Goal: Transaction & Acquisition: Purchase product/service

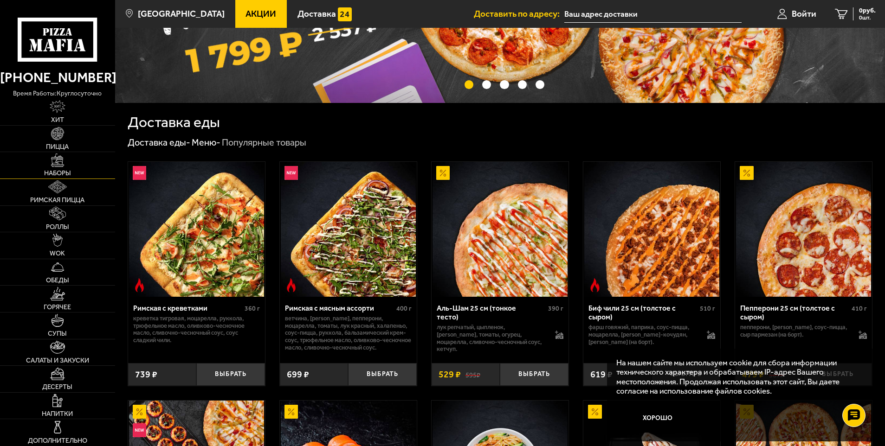
scroll to position [139, 0]
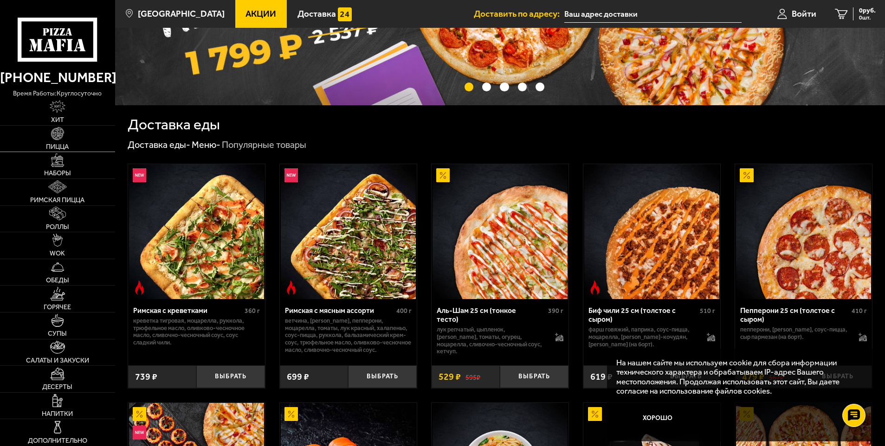
click at [86, 142] on link "Пицца" at bounding box center [57, 139] width 115 height 26
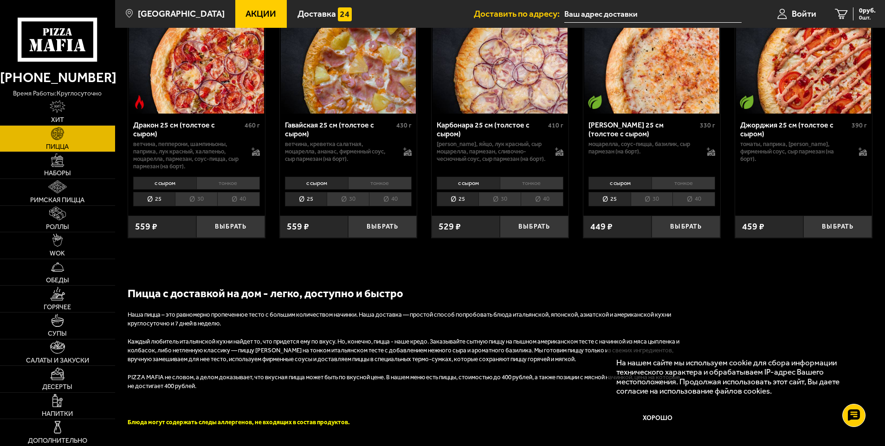
scroll to position [1471, 0]
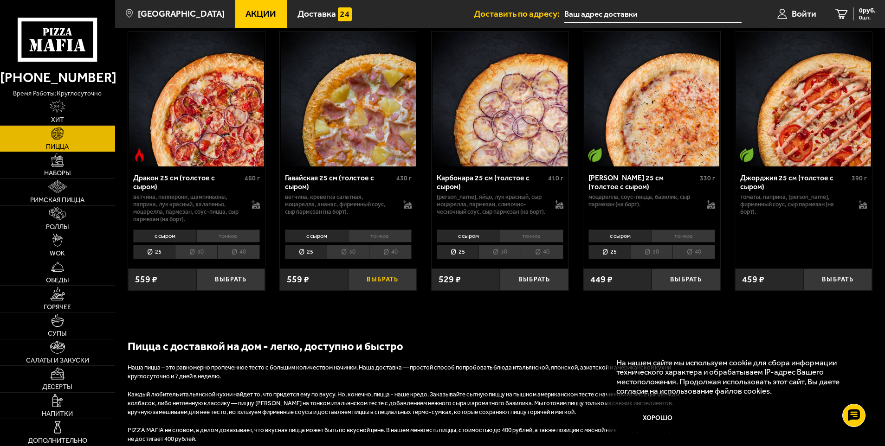
click at [375, 291] on button "Выбрать" at bounding box center [382, 280] width 69 height 23
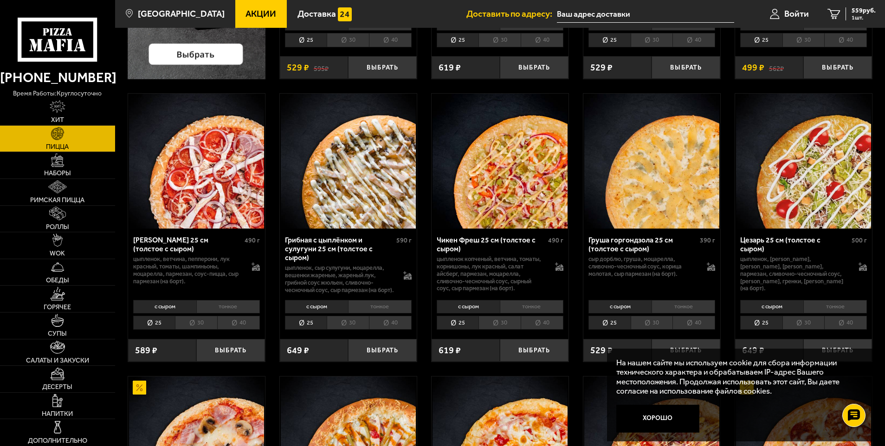
scroll to position [325, 0]
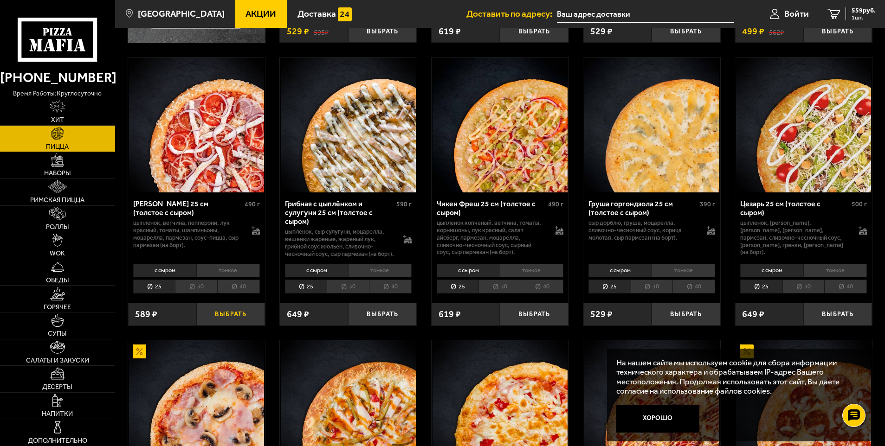
click at [218, 316] on button "Выбрать" at bounding box center [230, 314] width 69 height 23
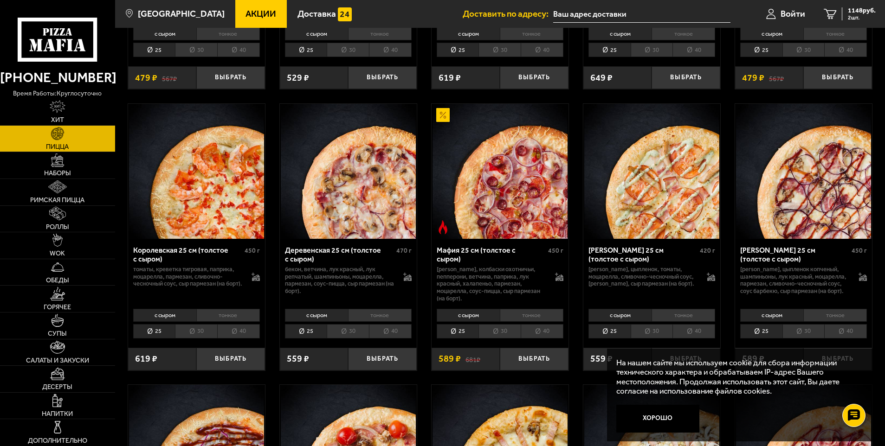
scroll to position [882, 0]
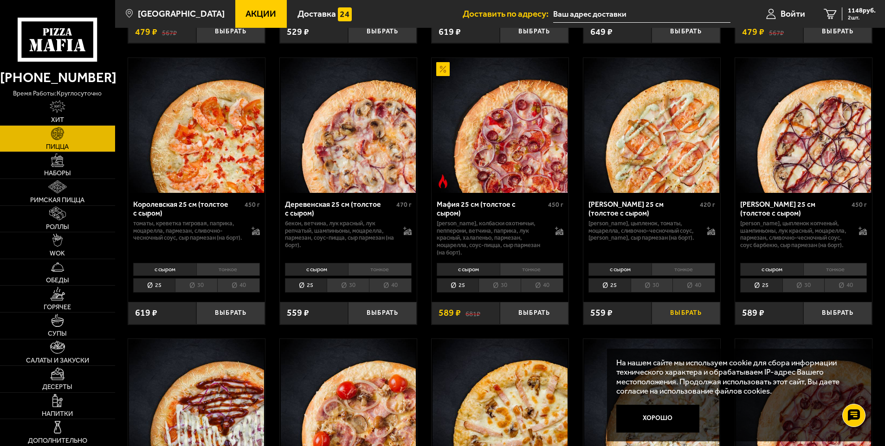
click at [694, 325] on button "Выбрать" at bounding box center [685, 313] width 69 height 23
click at [848, 22] on link "3 1335 руб. 3 шт." at bounding box center [849, 14] width 71 height 28
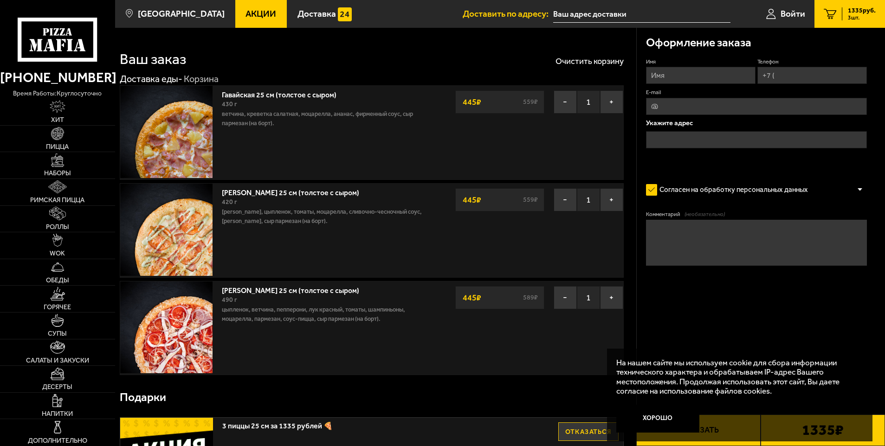
click at [690, 79] on input "Имя" at bounding box center [701, 75] width 110 height 17
click at [668, 413] on button "Хорошо" at bounding box center [657, 419] width 83 height 28
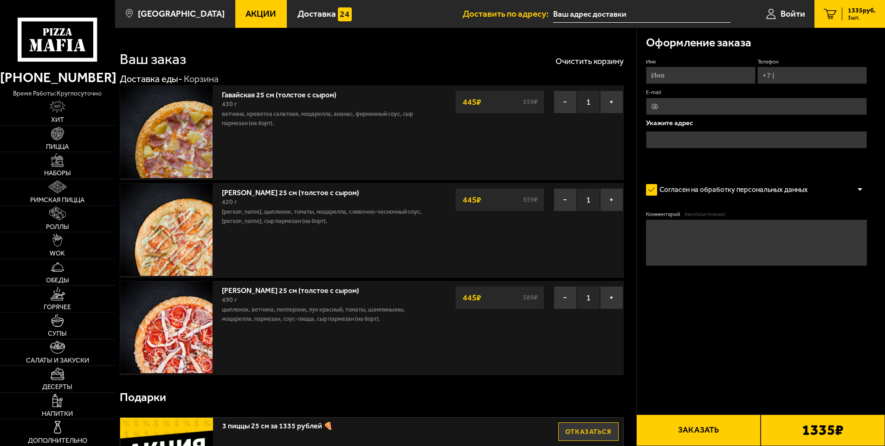
click at [679, 75] on input "Имя" at bounding box center [701, 75] width 110 height 17
type input "[PERSON_NAME]"
click at [807, 74] on input "Телефон" at bounding box center [812, 75] width 110 height 17
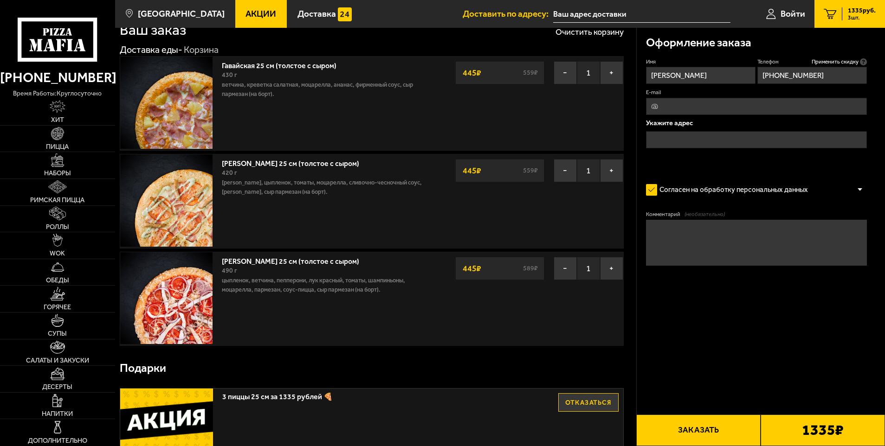
scroll to position [93, 0]
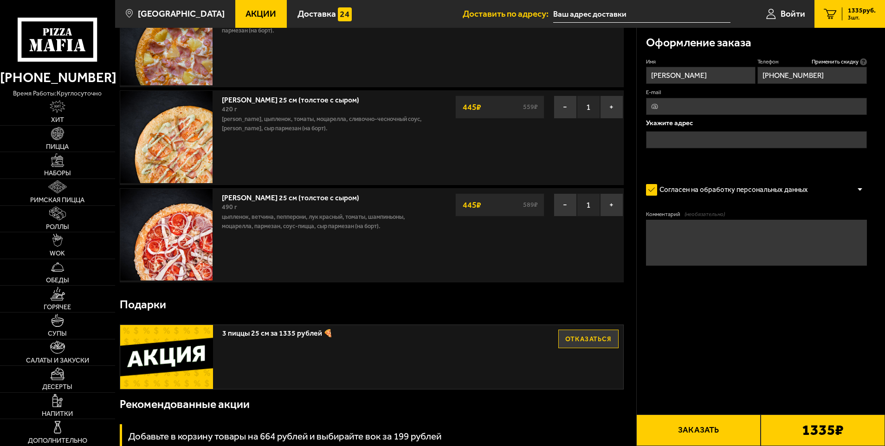
type input "[PHONE_NUMBER]"
click at [701, 430] on button "Заказать" at bounding box center [698, 431] width 124 height 32
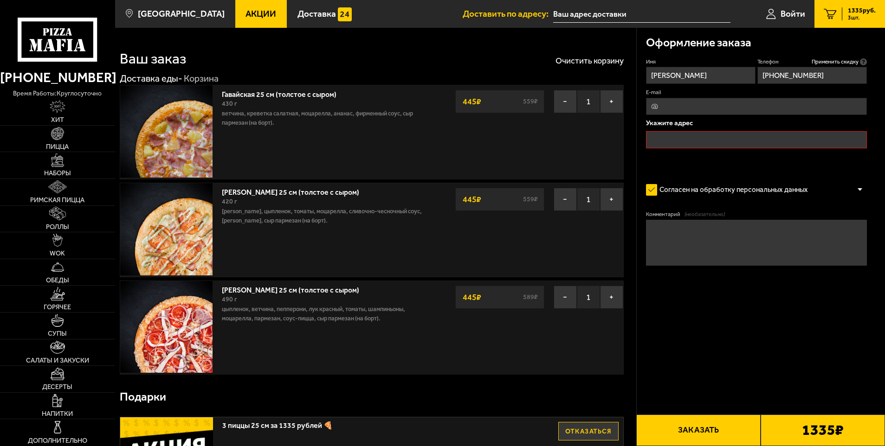
scroll to position [0, 0]
click at [697, 140] on input "text" at bounding box center [756, 139] width 221 height 17
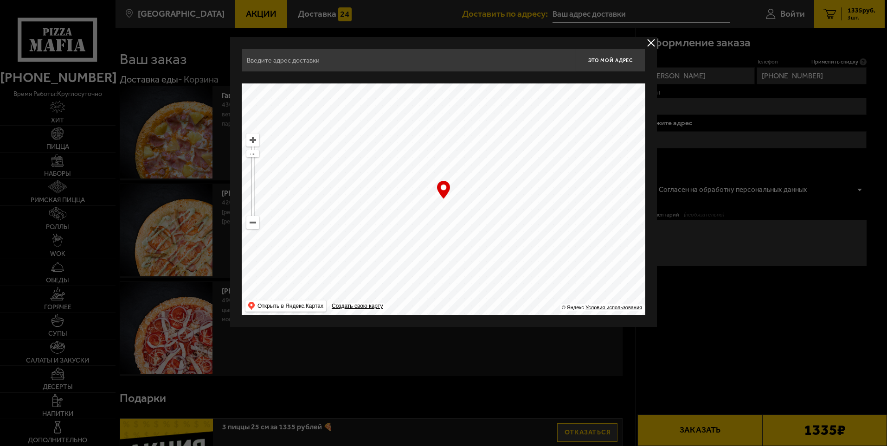
click at [648, 48] on button "delivery type" at bounding box center [651, 43] width 12 height 12
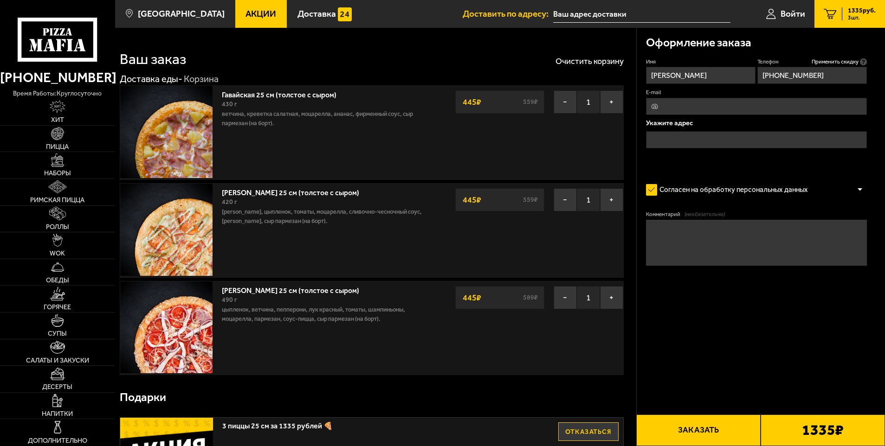
click at [673, 139] on input "text" at bounding box center [756, 139] width 221 height 17
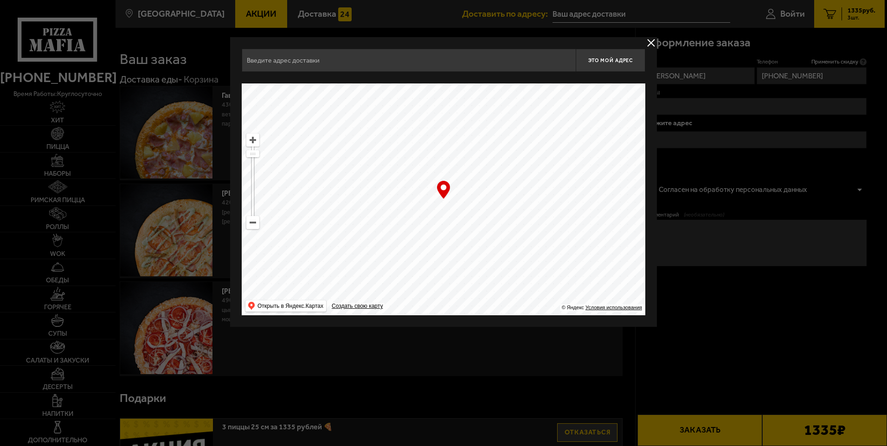
click at [653, 43] on button "delivery type" at bounding box center [651, 43] width 12 height 12
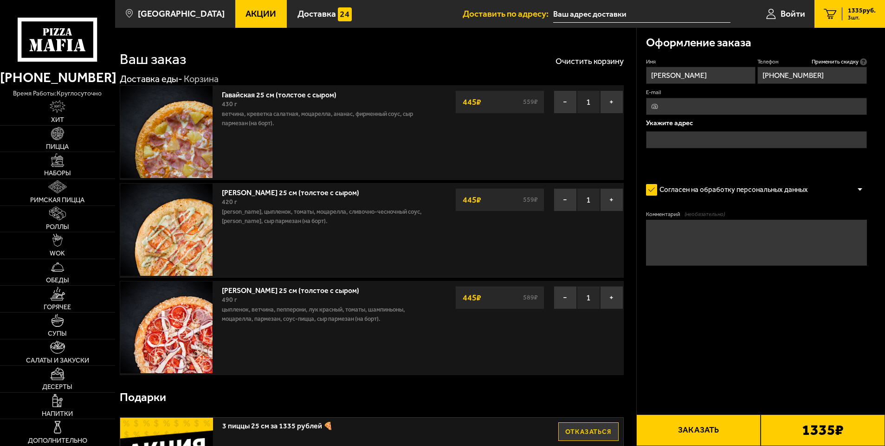
click at [696, 137] on input "text" at bounding box center [756, 139] width 221 height 17
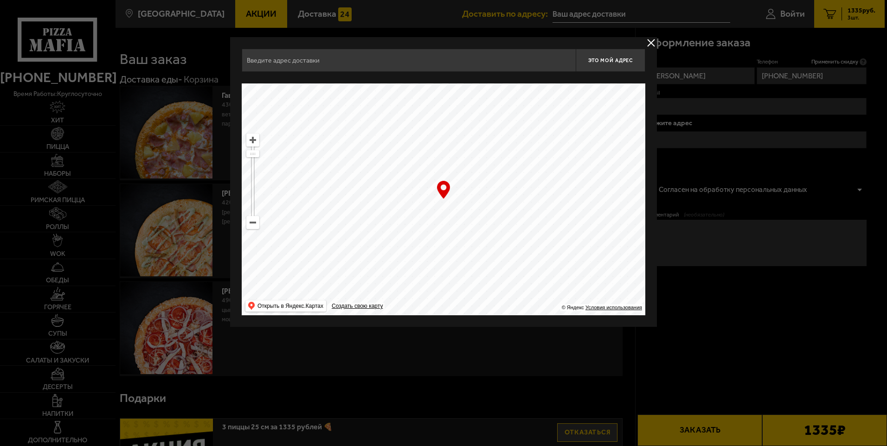
drag, startPoint x: 410, startPoint y: 170, endPoint x: 479, endPoint y: 127, distance: 81.7
click at [479, 127] on ymaps at bounding box center [444, 200] width 404 height 232
drag, startPoint x: 255, startPoint y: 153, endPoint x: 255, endPoint y: 148, distance: 4.7
click at [255, 148] on ymaps at bounding box center [253, 150] width 12 height 6
drag, startPoint x: 255, startPoint y: 150, endPoint x: 258, endPoint y: 155, distance: 5.8
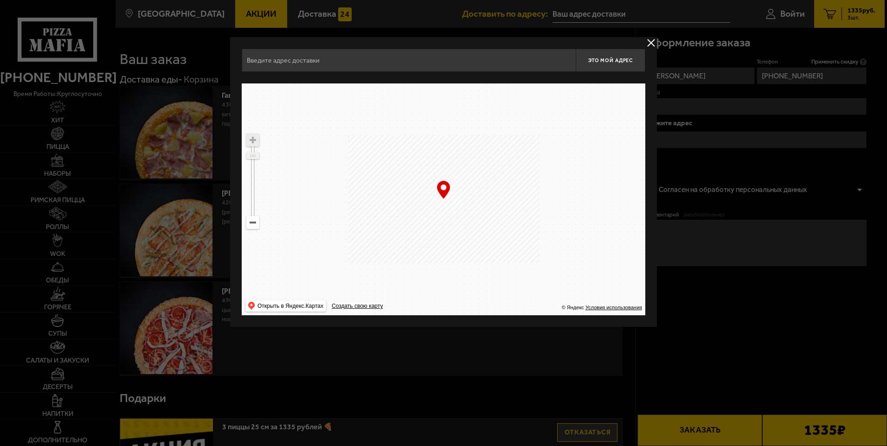
click at [258, 155] on ymaps at bounding box center [253, 156] width 12 height 6
click at [297, 305] on ymaps "Открыть в Яндекс.Картах" at bounding box center [291, 306] width 66 height 11
click at [403, 76] on div "Найдите адрес перетащив карту" at bounding box center [444, 78] width 404 height 12
click at [401, 68] on input "text" at bounding box center [409, 60] width 334 height 23
click at [293, 58] on input "text" at bounding box center [409, 60] width 334 height 23
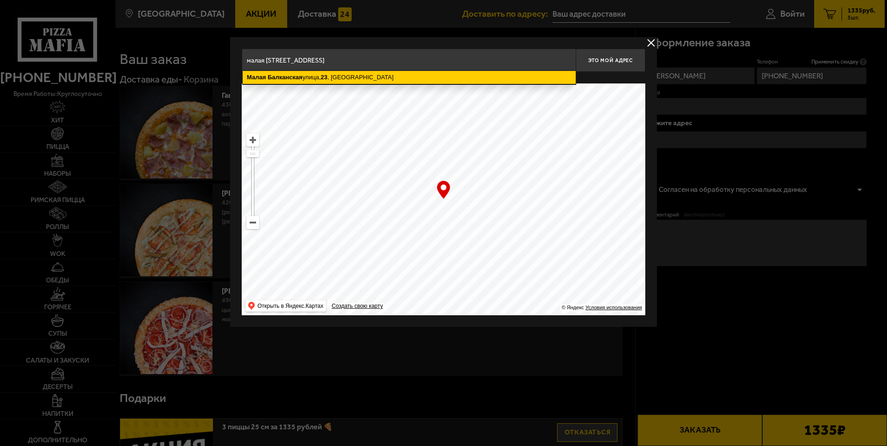
click at [316, 74] on ymaps "[STREET_ADDRESS]" at bounding box center [409, 77] width 333 height 13
type input "[STREET_ADDRESS]"
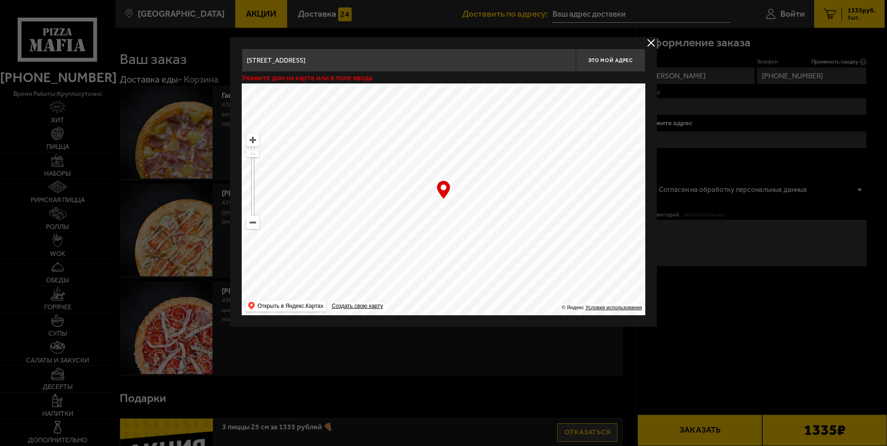
type input "[STREET_ADDRESS]"
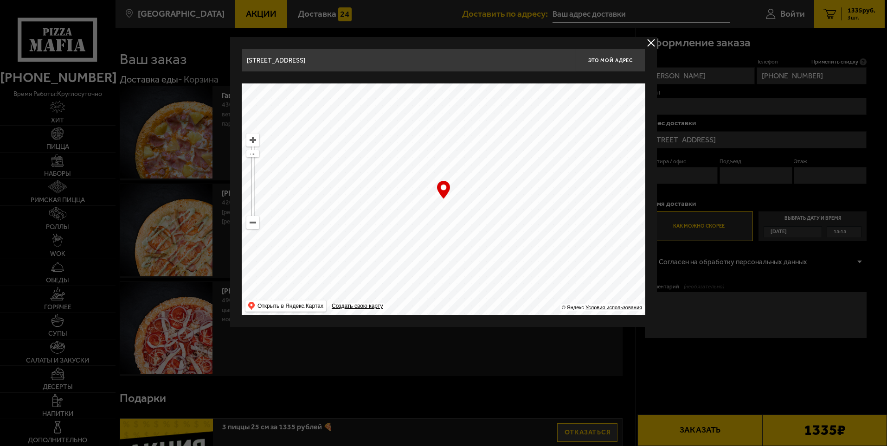
click at [444, 196] on div "… © Яндекс Условия использования Открыть в Яндекс.Картах Создать свою карту" at bounding box center [444, 200] width 404 height 232
click at [443, 189] on div "… © Яндекс Условия использования Открыть в Яндекс.Картах Создать свою карту" at bounding box center [444, 200] width 404 height 232
click at [444, 207] on ymaps at bounding box center [444, 200] width 404 height 232
click at [611, 66] on button "Это мой адрес" at bounding box center [611, 60] width 70 height 23
type input "[STREET_ADDRESS]"
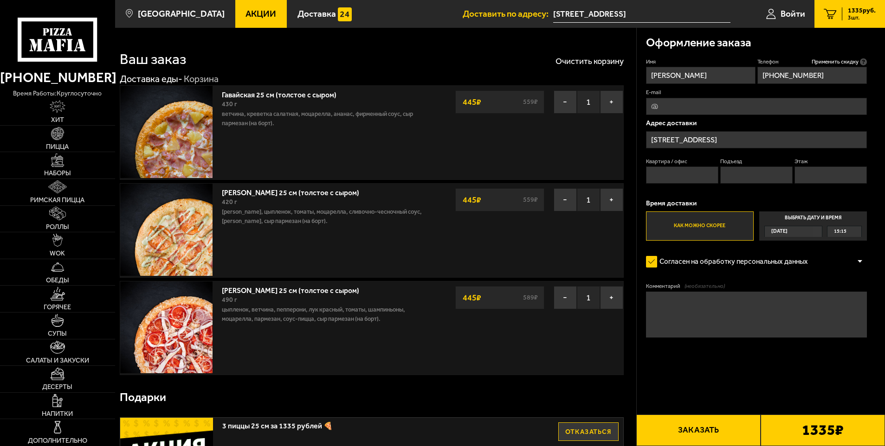
click at [685, 421] on button "Заказать" at bounding box center [698, 431] width 124 height 32
click at [652, 185] on div "Квартира / офис Подъезд Этаж" at bounding box center [756, 173] width 221 height 31
click at [654, 178] on input "Квартира / офис" at bounding box center [682, 175] width 73 height 17
type input "1"
click at [707, 174] on input "1" at bounding box center [682, 175] width 73 height 17
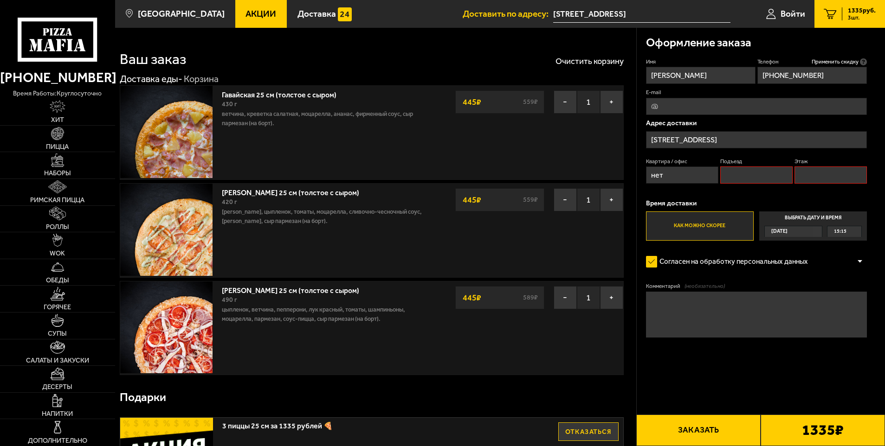
type input "нет"
click at [758, 179] on input "Подъезд" at bounding box center [756, 175] width 73 height 17
type input "нет"
click at [822, 179] on input "Этаж" at bounding box center [830, 175] width 73 height 17
type input "нет"
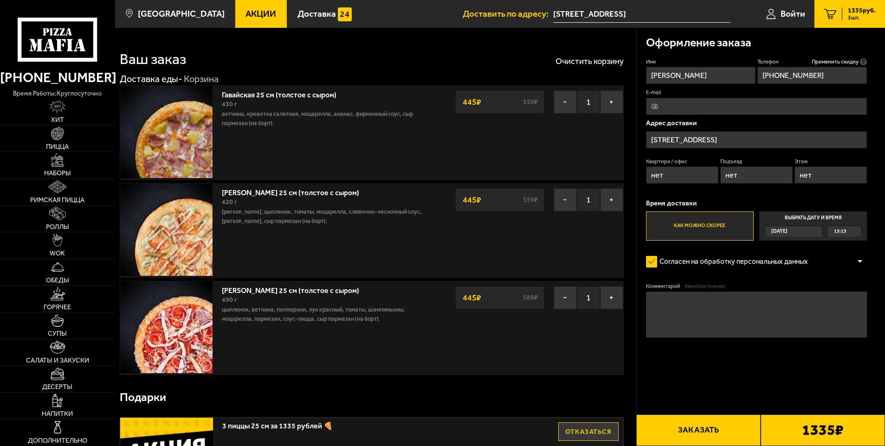
click at [740, 429] on button "Заказать" at bounding box center [698, 431] width 124 height 32
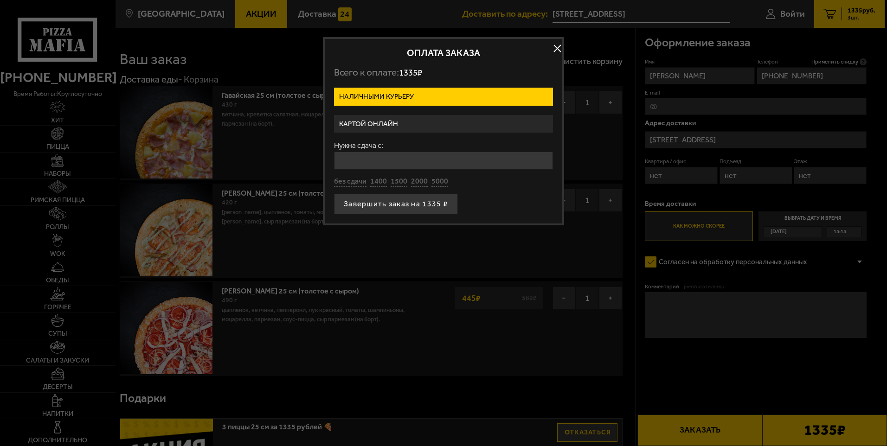
click at [363, 124] on label "Картой онлайн" at bounding box center [443, 124] width 219 height 18
click at [0, 0] on input "Картой онлайн" at bounding box center [0, 0] width 0 height 0
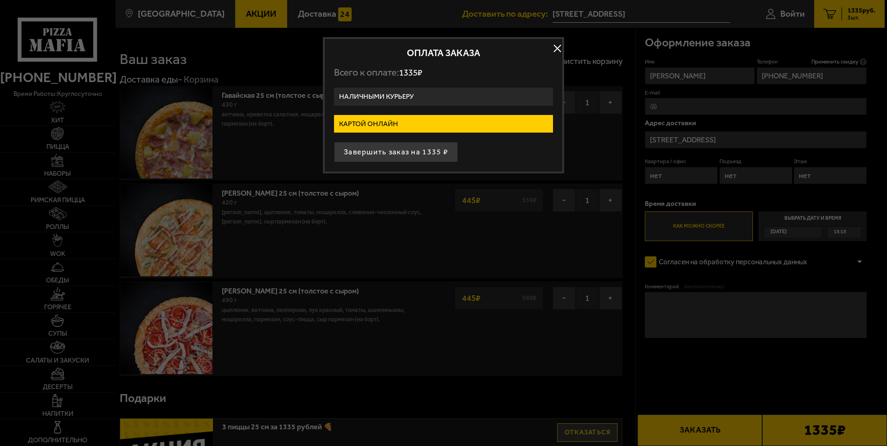
click at [374, 93] on label "Наличными курьеру" at bounding box center [443, 97] width 219 height 18
click at [0, 0] on input "Наличными курьеру" at bounding box center [0, 0] width 0 height 0
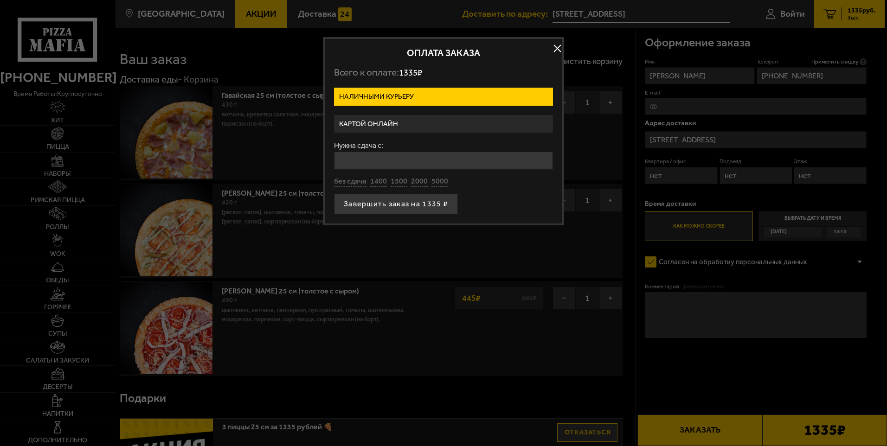
click at [341, 129] on label "Картой онлайн" at bounding box center [443, 124] width 219 height 18
click at [0, 0] on input "Картой онлайн" at bounding box center [0, 0] width 0 height 0
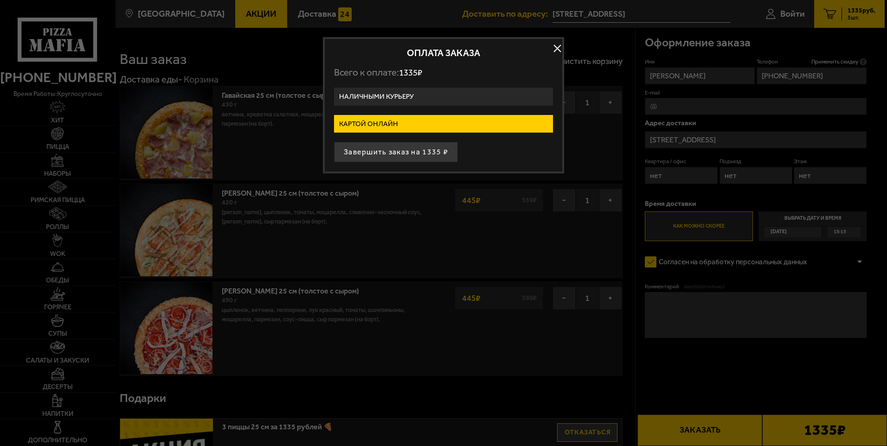
click at [376, 93] on label "Наличными курьеру" at bounding box center [443, 97] width 219 height 18
click at [0, 0] on input "Наличными курьеру" at bounding box center [0, 0] width 0 height 0
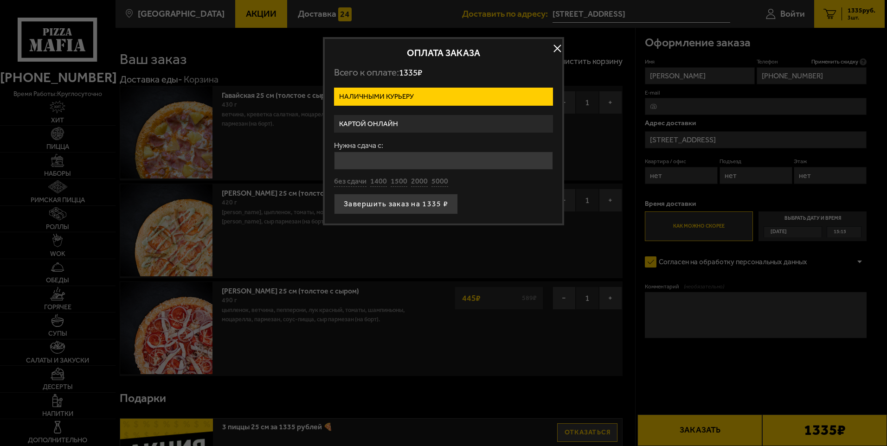
click at [342, 117] on label "Картой онлайн" at bounding box center [443, 124] width 219 height 18
click at [0, 0] on input "Картой онлайн" at bounding box center [0, 0] width 0 height 0
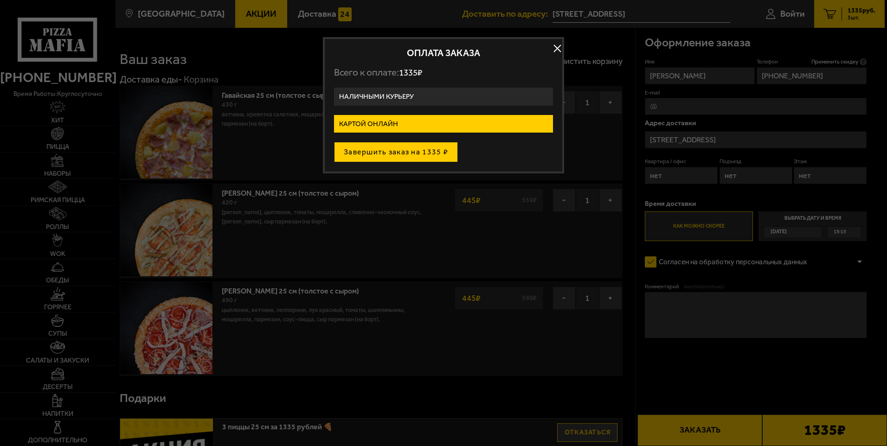
click at [370, 151] on button "Завершить заказ на 1335 ₽" at bounding box center [396, 152] width 124 height 20
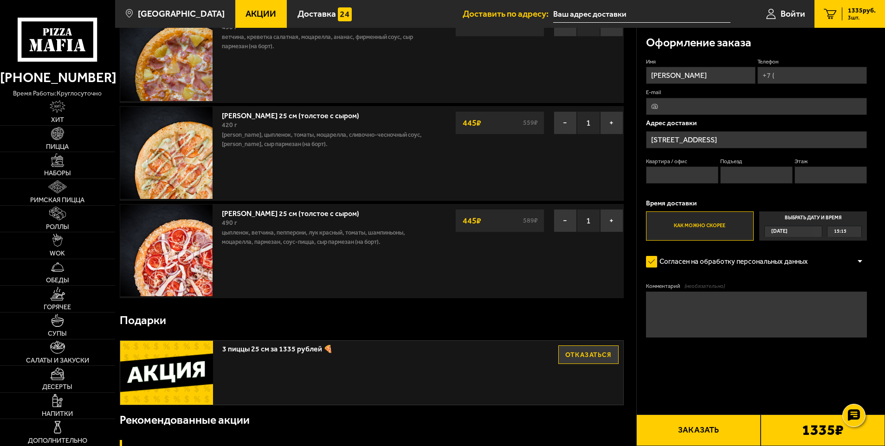
scroll to position [93, 0]
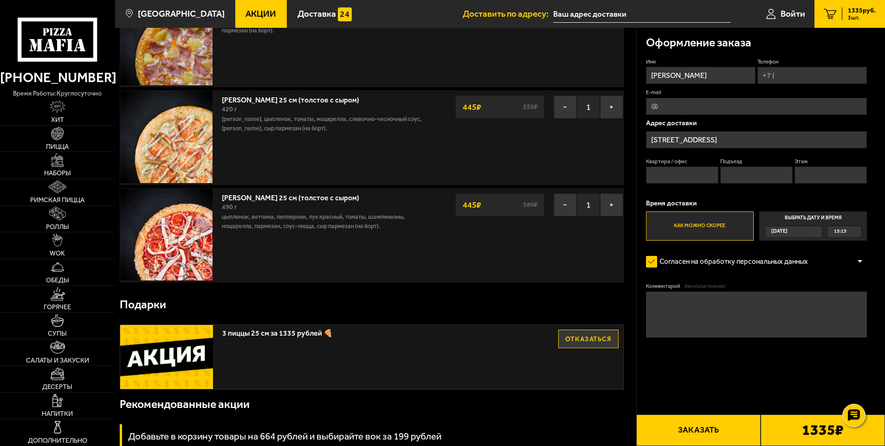
click at [797, 423] on div "1335 ₽" at bounding box center [823, 431] width 124 height 32
click at [859, 416] on use at bounding box center [853, 415] width 13 height 13
click at [831, 432] on b "1335 ₽" at bounding box center [823, 430] width 42 height 15
click at [702, 434] on button "Заказать" at bounding box center [698, 431] width 124 height 32
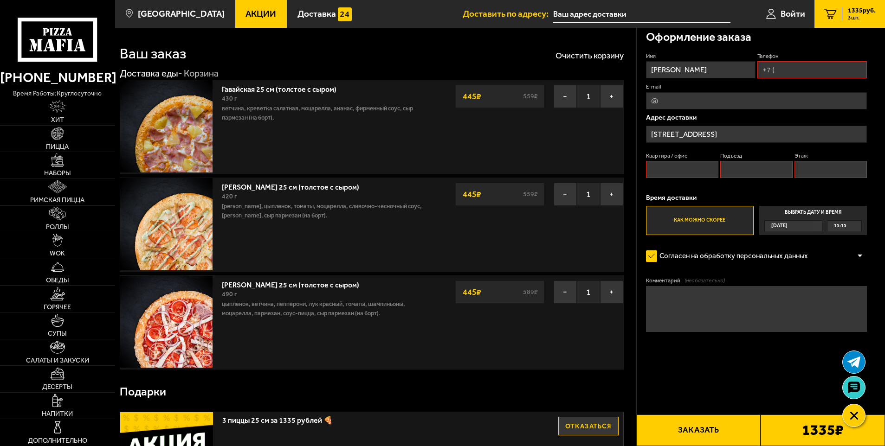
scroll to position [0, 0]
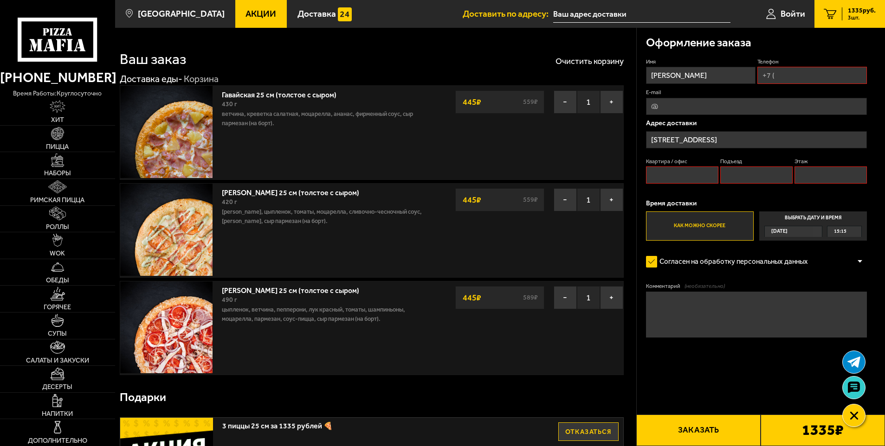
click at [664, 75] on input "[PERSON_NAME]" at bounding box center [701, 75] width 110 height 17
type input "александра"
click at [829, 75] on input "Телефон" at bounding box center [812, 75] width 110 height 17
type input "+7 (951) 132-43-56"
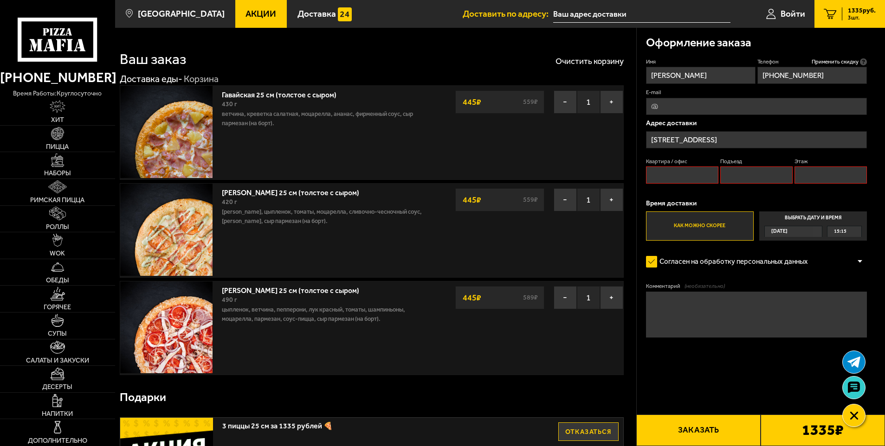
click at [691, 183] on input "Квартира / офис" at bounding box center [682, 175] width 73 height 17
type input "е"
type input "нет"
click at [743, 177] on input "Подъезд" at bounding box center [756, 175] width 73 height 17
type input "нет"
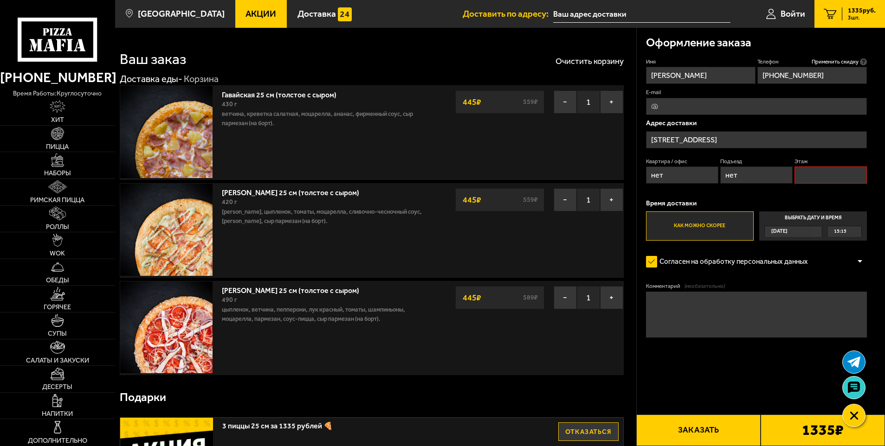
click at [796, 176] on input "Этаж" at bounding box center [830, 175] width 73 height 17
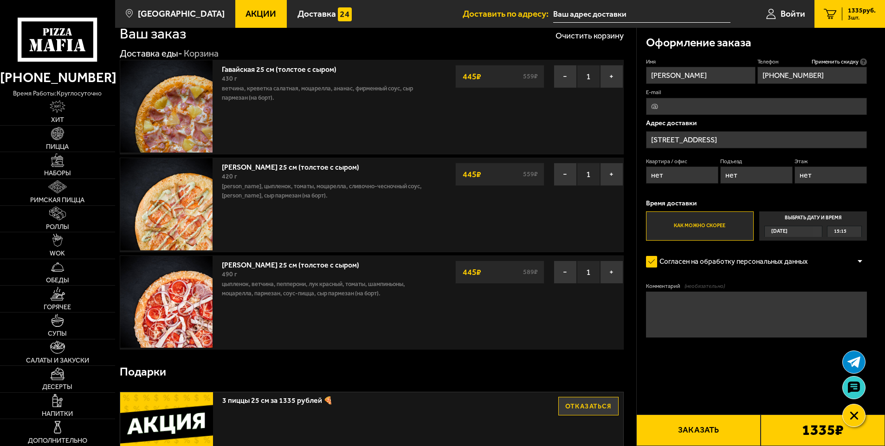
scroll to position [46, 0]
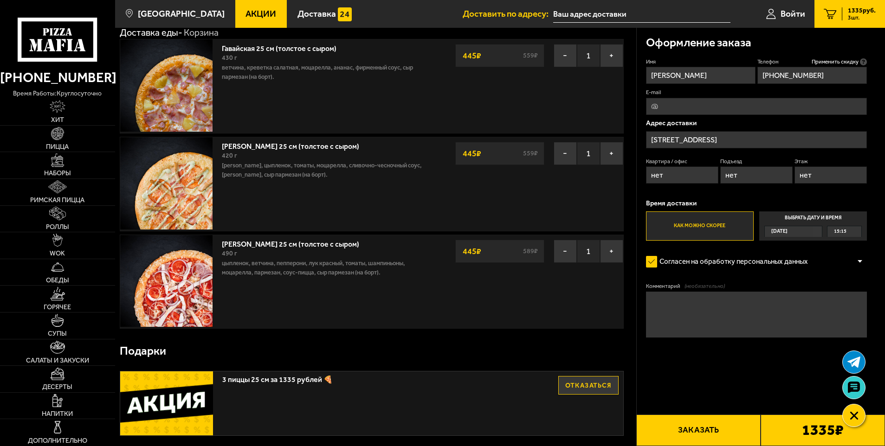
type input "нет"
click at [790, 427] on div "1335 ₽" at bounding box center [823, 431] width 124 height 32
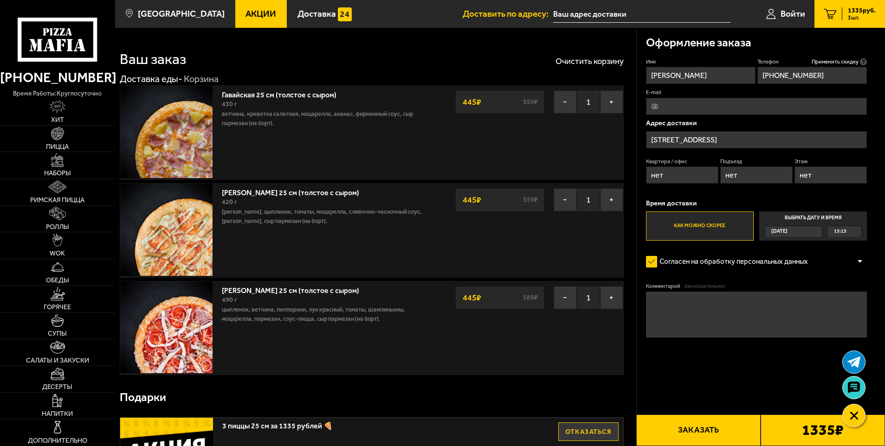
click at [724, 432] on button "Заказать" at bounding box center [698, 431] width 124 height 32
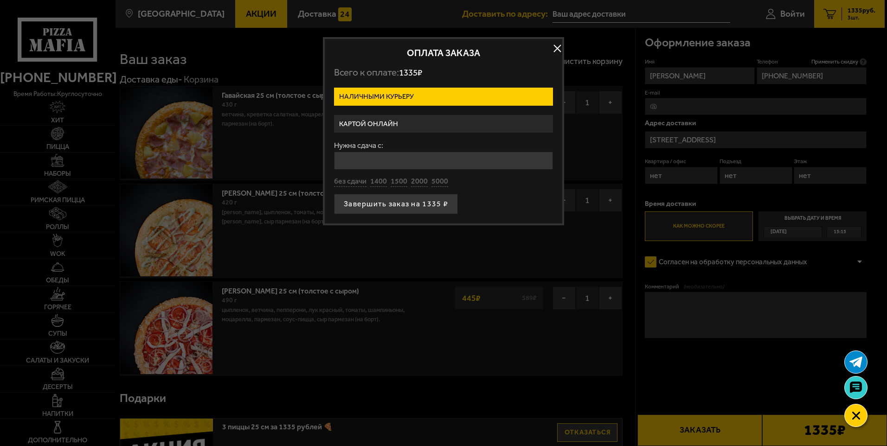
click at [393, 122] on label "Картой онлайн" at bounding box center [443, 124] width 219 height 18
click at [0, 0] on input "Картой онлайн" at bounding box center [0, 0] width 0 height 0
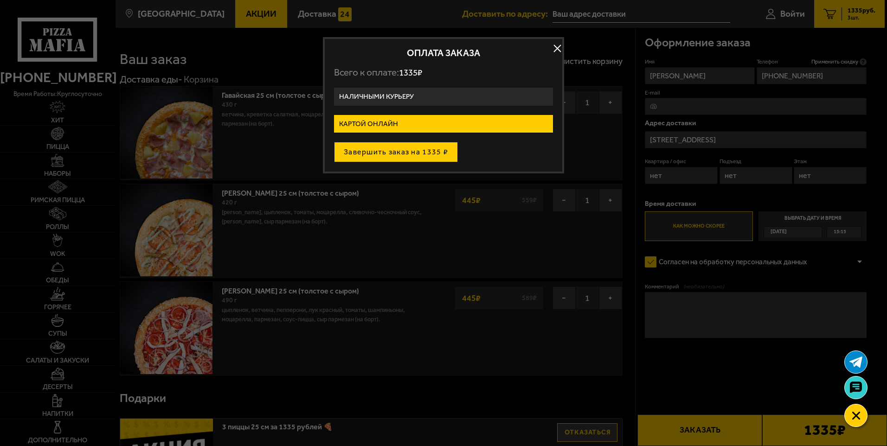
click at [406, 153] on button "Завершить заказ на 1335 ₽" at bounding box center [396, 152] width 124 height 20
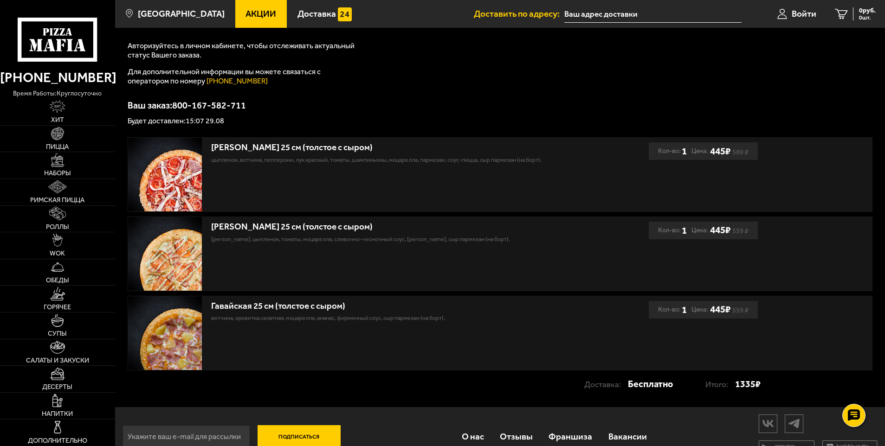
scroll to position [135, 0]
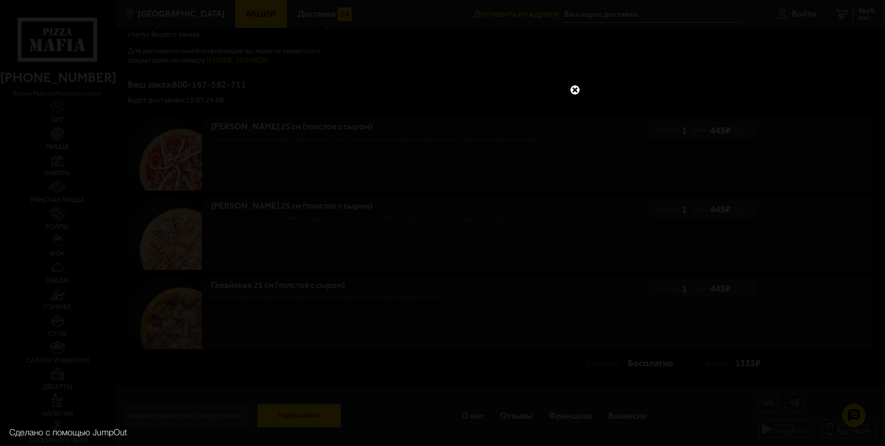
click at [573, 91] on link at bounding box center [575, 90] width 12 height 12
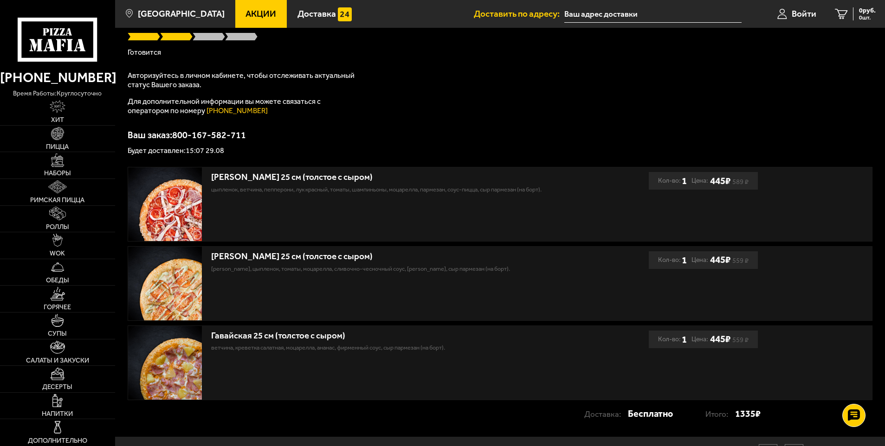
scroll to position [0, 0]
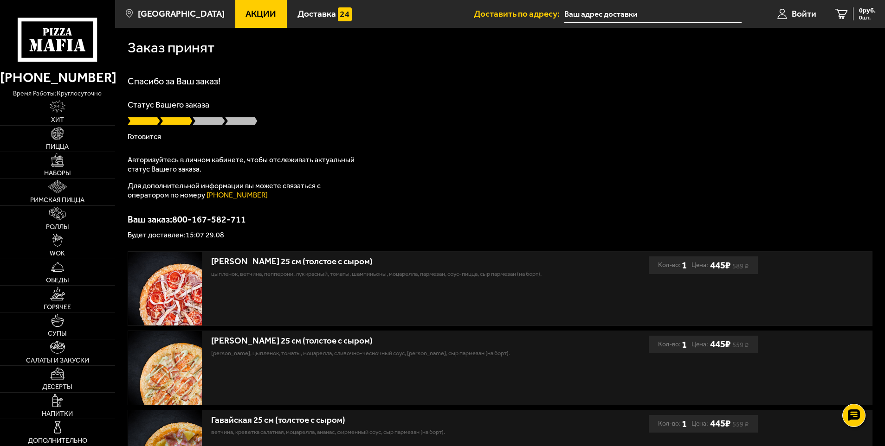
click at [598, 18] on input "text" at bounding box center [652, 14] width 177 height 17
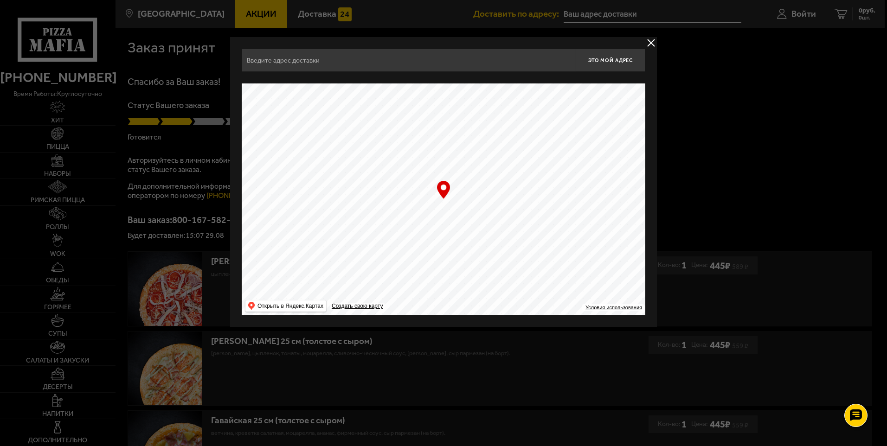
type input "[STREET_ADDRESS]"
click at [658, 45] on div at bounding box center [443, 223] width 887 height 446
